Goal: Check status: Check status

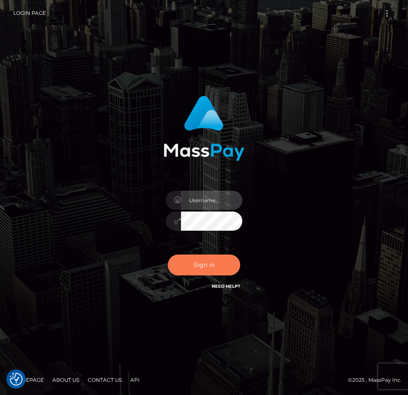
type input "[PERSON_NAME].Spree"
click at [193, 264] on button "Sign in" at bounding box center [204, 265] width 72 height 21
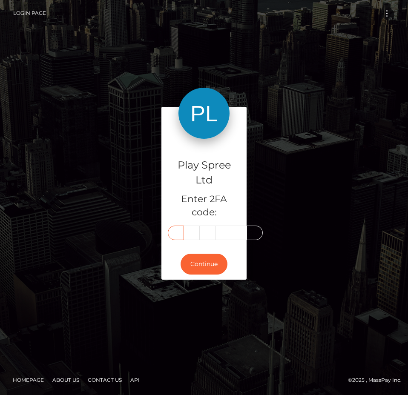
click at [175, 237] on input "text" at bounding box center [176, 233] width 16 height 14
type input "8"
type input "5"
type input "7"
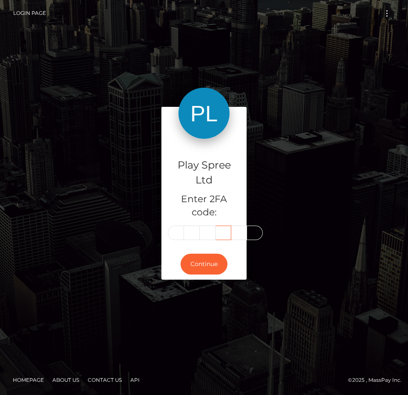
scroll to position [0, 0]
type input "5"
type input "1"
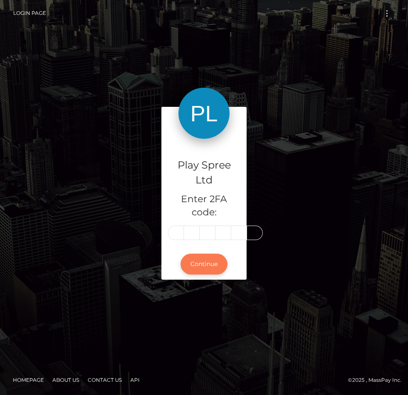
scroll to position [0, 0]
click at [206, 264] on button "Continue" at bounding box center [204, 264] width 47 height 21
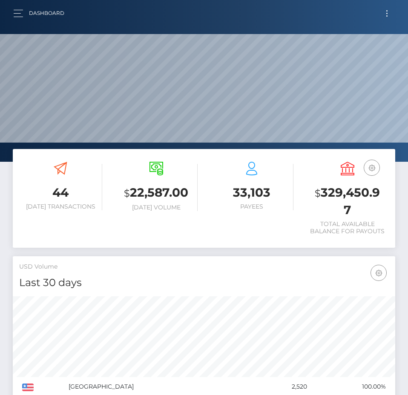
scroll to position [151, 185]
click at [343, 191] on h3 "$ 329,450.97" at bounding box center [347, 201] width 83 height 34
copy h3 "329,450.97"
